Goal: Information Seeking & Learning: Learn about a topic

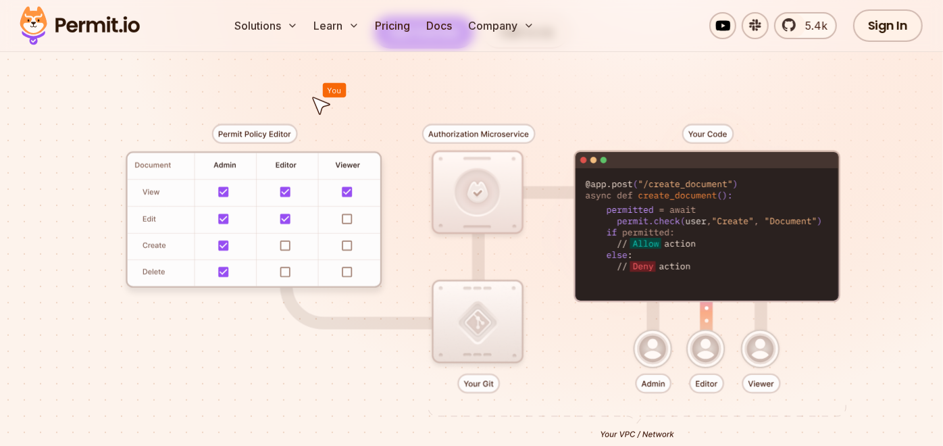
scroll to position [256, 0]
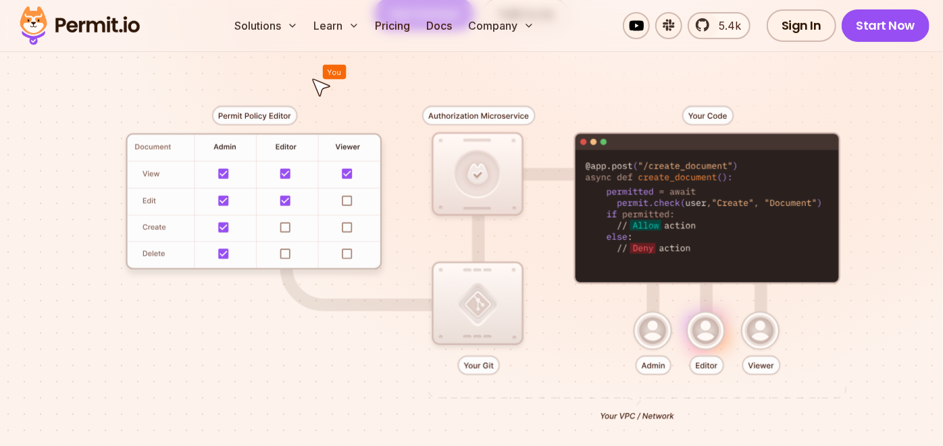
scroll to position [351, 0]
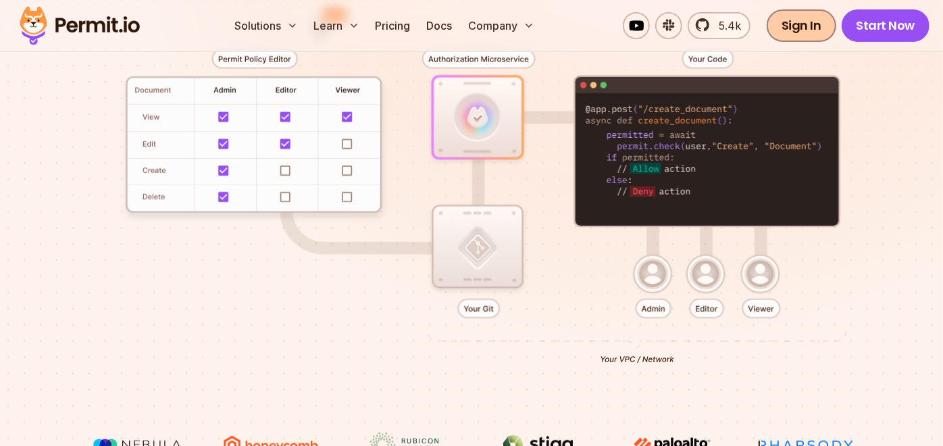
click at [805, 27] on link "Sign In" at bounding box center [802, 25] width 70 height 32
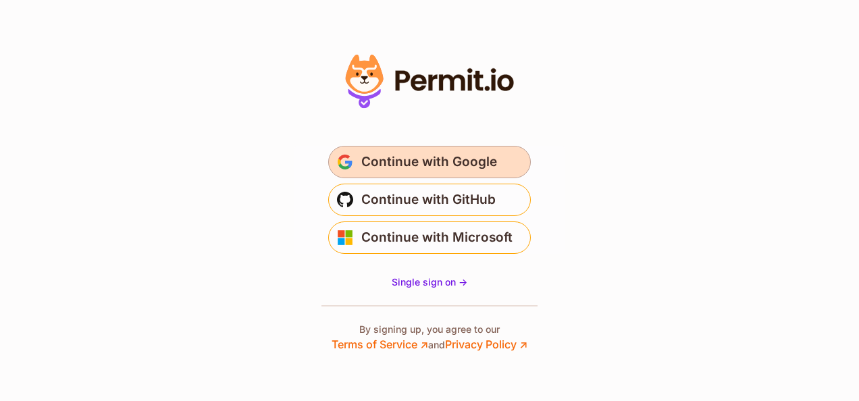
click at [464, 172] on span "Continue with Google" at bounding box center [429, 162] width 136 height 22
click at [417, 153] on span "Continue with Google" at bounding box center [429, 162] width 136 height 22
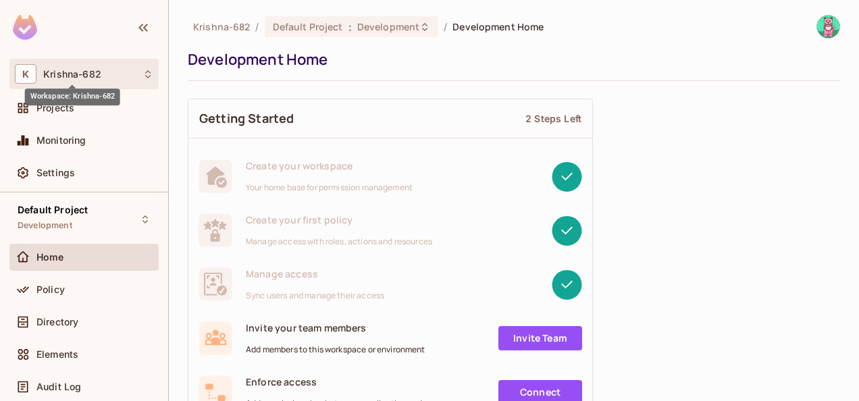
click at [72, 74] on span "Krishna-682" at bounding box center [72, 74] width 58 height 11
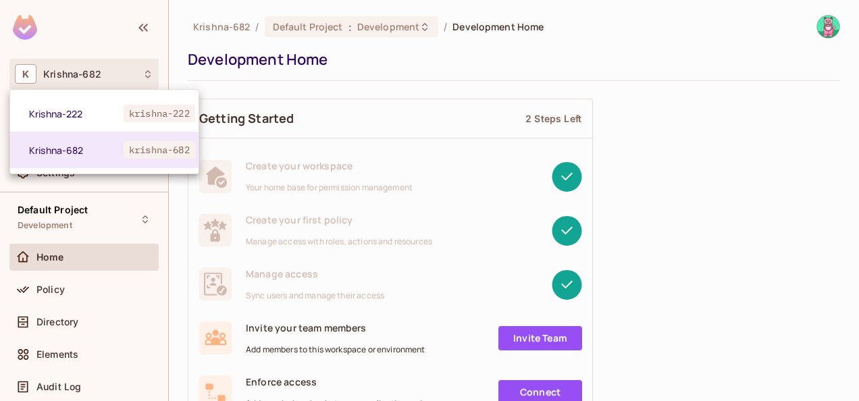
click at [38, 38] on div at bounding box center [429, 200] width 859 height 401
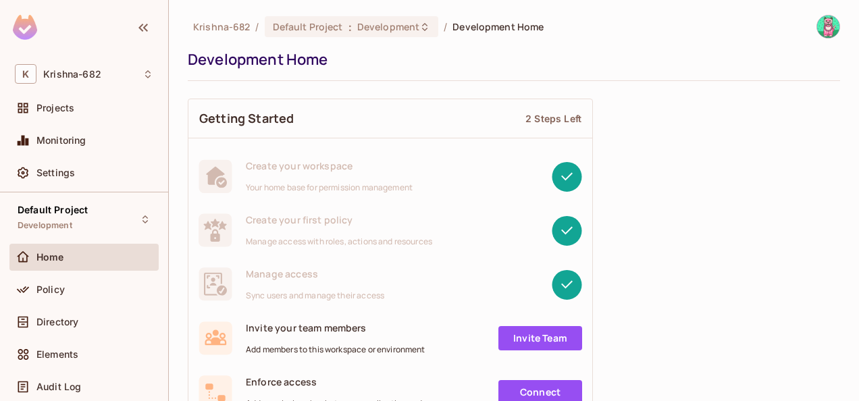
click at [30, 30] on img at bounding box center [25, 27] width 24 height 25
click at [215, 31] on span "Krishna-682" at bounding box center [221, 26] width 57 height 13
click at [228, 24] on span "Krishna-682" at bounding box center [221, 26] width 57 height 13
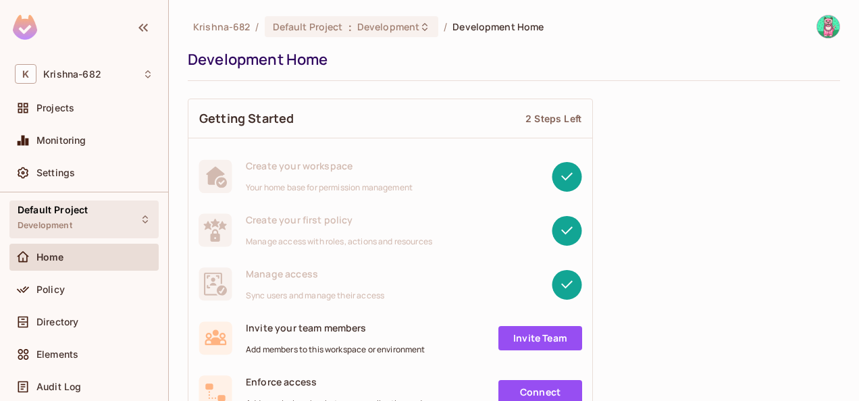
click at [51, 231] on div "Default Project Development" at bounding box center [53, 219] width 70 height 29
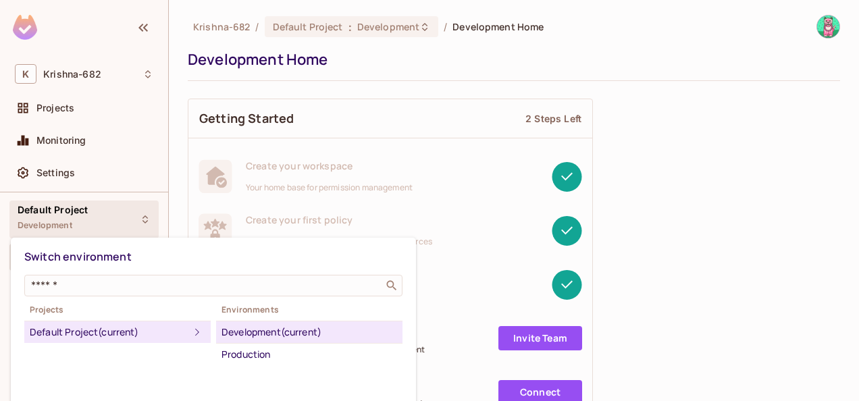
click at [458, 192] on div at bounding box center [429, 200] width 859 height 401
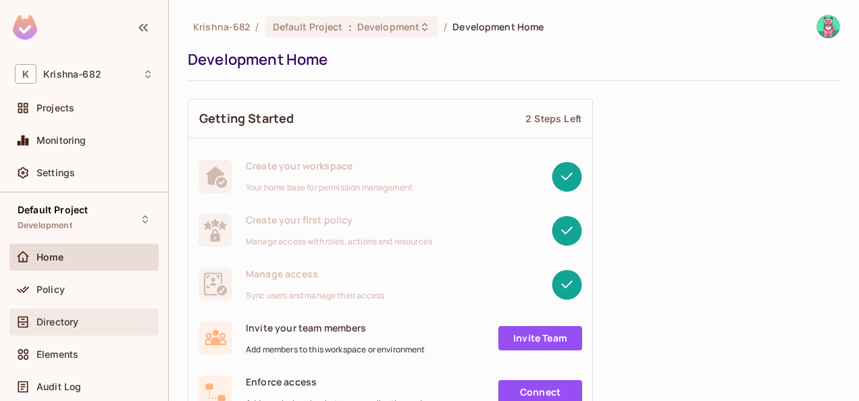
click at [59, 317] on span "Directory" at bounding box center [57, 322] width 42 height 11
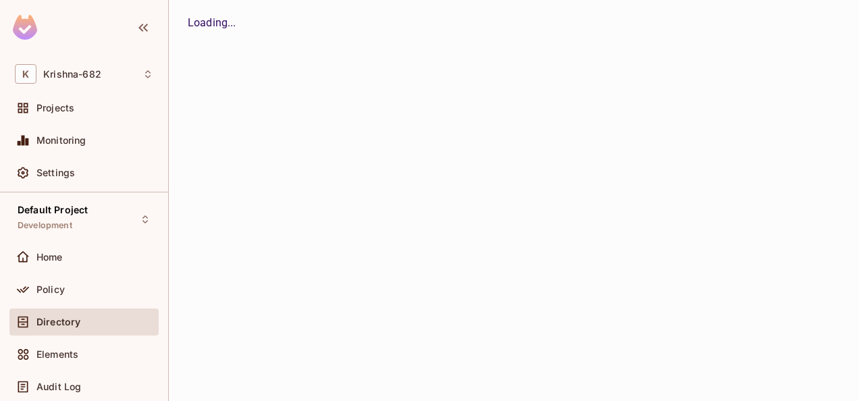
click at [509, 401] on html "[PERSON_NAME]-682 Projects Monitoring Settings Default Project Development Home…" at bounding box center [429, 200] width 859 height 401
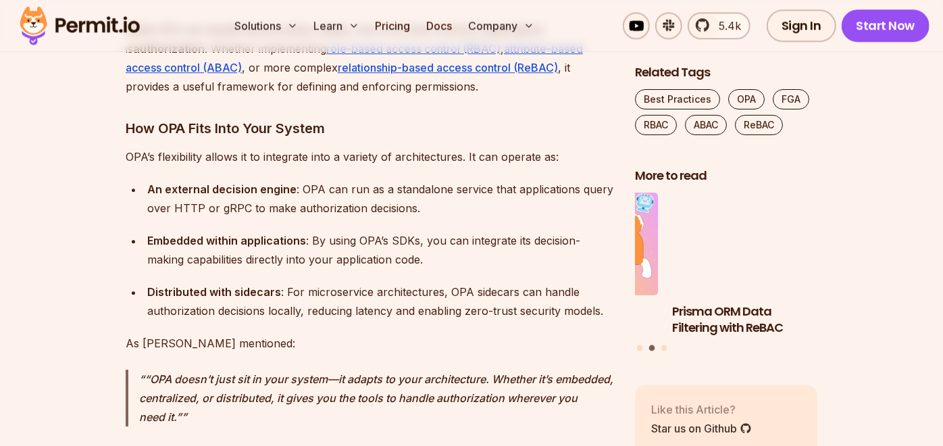
scroll to position [2472, 0]
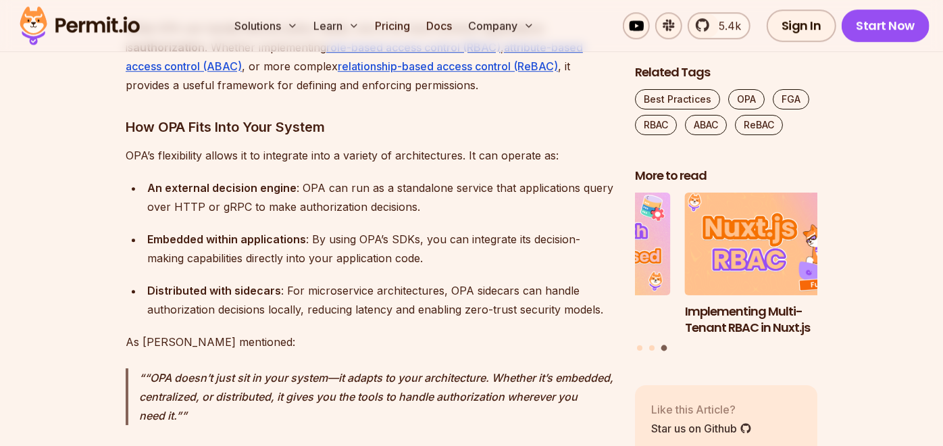
click at [555, 288] on div "Distributed with sidecars : For microservice architectures, OPA sidecars can ha…" at bounding box center [380, 300] width 466 height 38
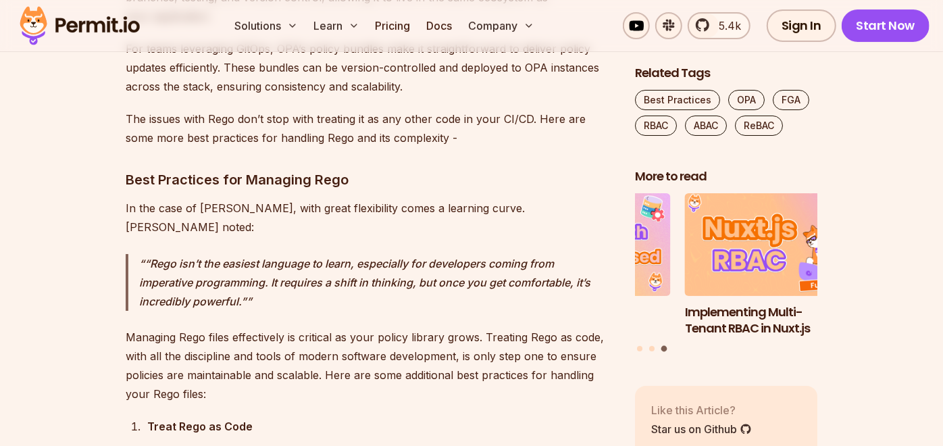
scroll to position [3070, 0]
